Goal: Use online tool/utility: Utilize a website feature to perform a specific function

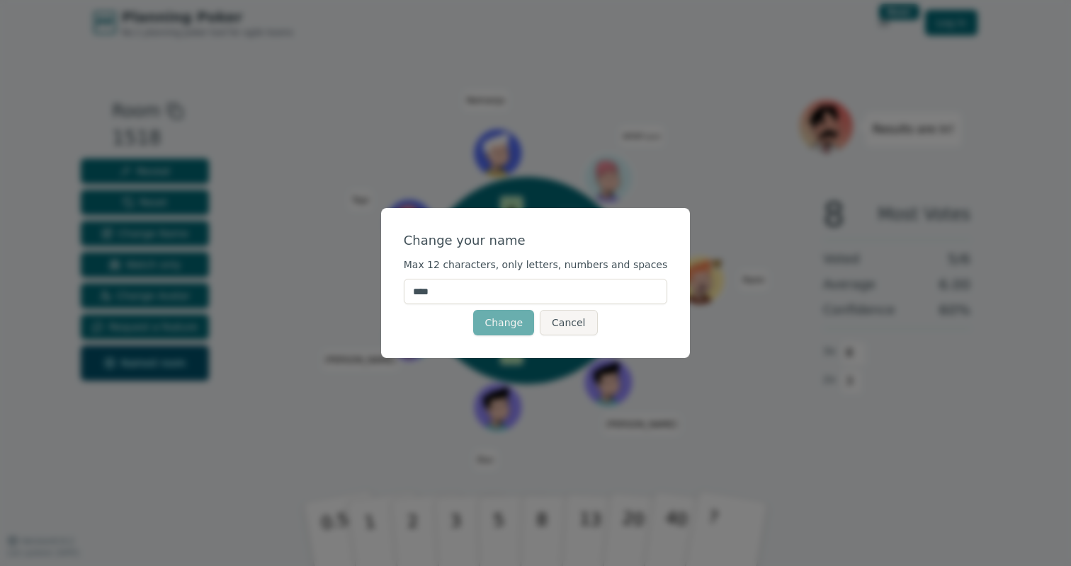
click at [489, 315] on button "Change" at bounding box center [503, 322] width 61 height 25
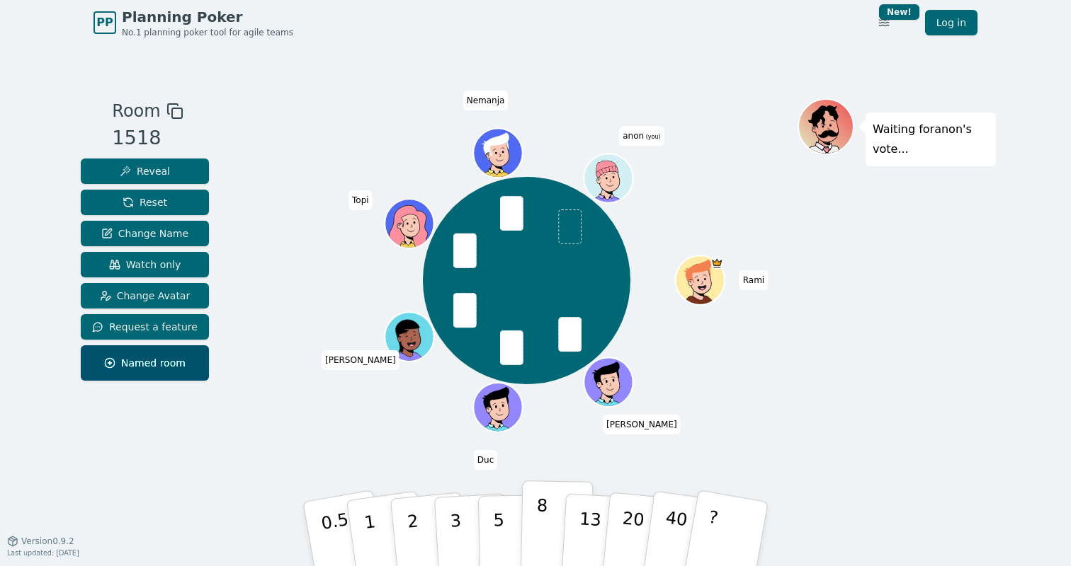
click at [536, 539] on p "8" at bounding box center [541, 534] width 12 height 76
click at [554, 530] on button "8" at bounding box center [556, 535] width 73 height 108
click at [587, 517] on p "13" at bounding box center [589, 534] width 26 height 78
click at [542, 536] on p "8" at bounding box center [541, 534] width 12 height 76
click at [537, 525] on p "8" at bounding box center [541, 534] width 12 height 76
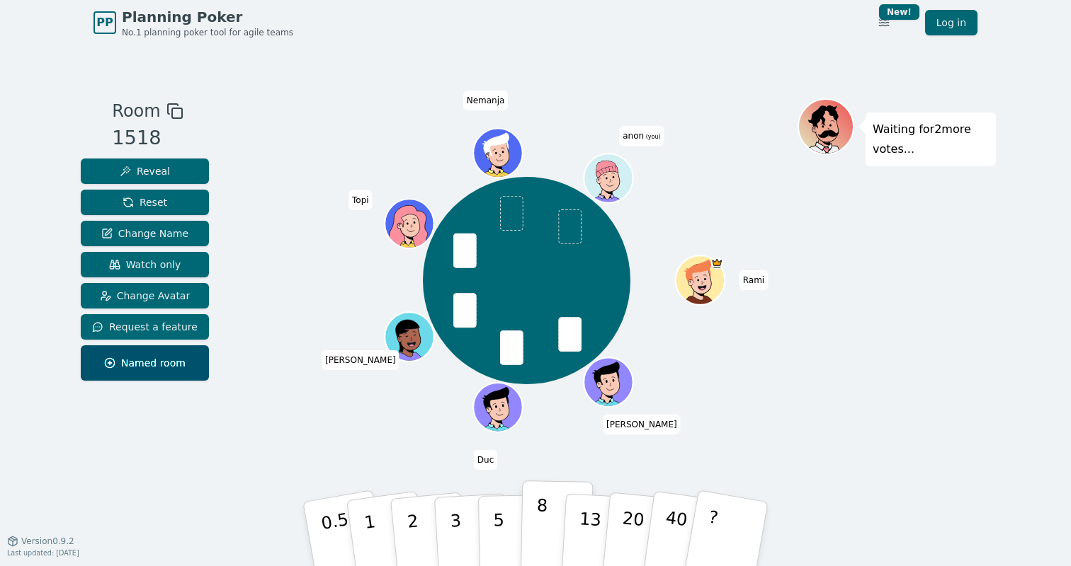
click at [547, 536] on button "8" at bounding box center [556, 535] width 73 height 108
click at [542, 522] on p "8" at bounding box center [541, 534] width 12 height 76
click at [532, 516] on button "8" at bounding box center [556, 535] width 73 height 108
click at [462, 518] on button "3" at bounding box center [471, 534] width 77 height 110
click at [543, 512] on p "8" at bounding box center [541, 534] width 12 height 76
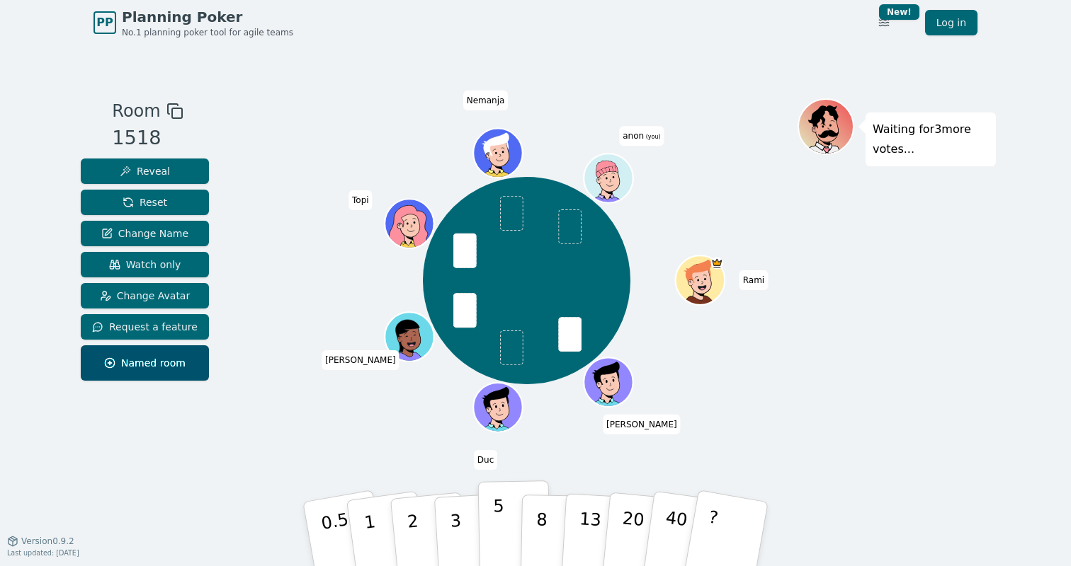
click at [513, 520] on button "5" at bounding box center [514, 535] width 73 height 108
click at [584, 513] on p "13" at bounding box center [589, 534] width 26 height 78
click at [532, 514] on button "8" at bounding box center [556, 535] width 73 height 108
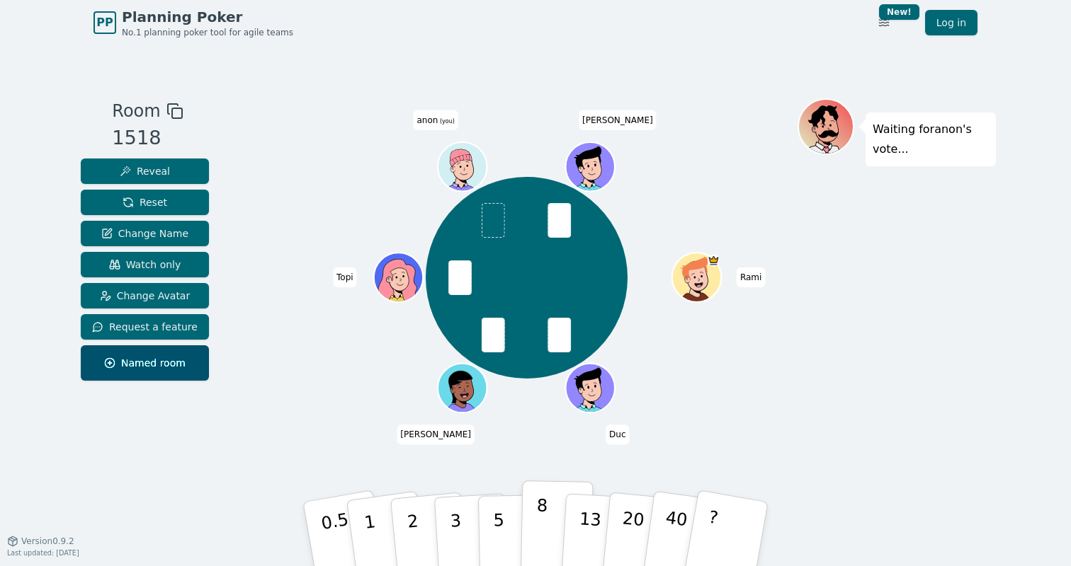
click at [543, 520] on p "8" at bounding box center [541, 534] width 12 height 76
